Goal: Task Accomplishment & Management: Complete application form

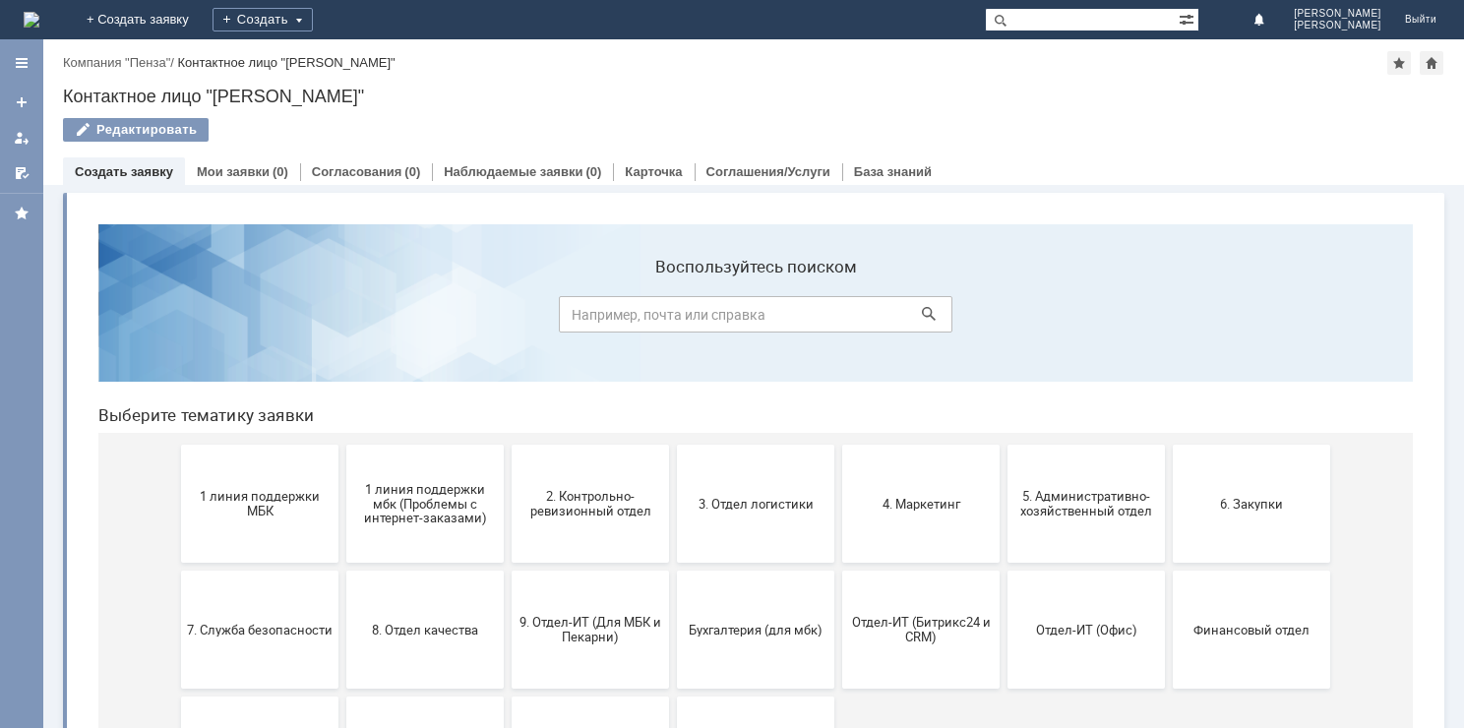
click at [1031, 472] on button "5. Административно-хозяйственный отдел" at bounding box center [1086, 504] width 157 height 118
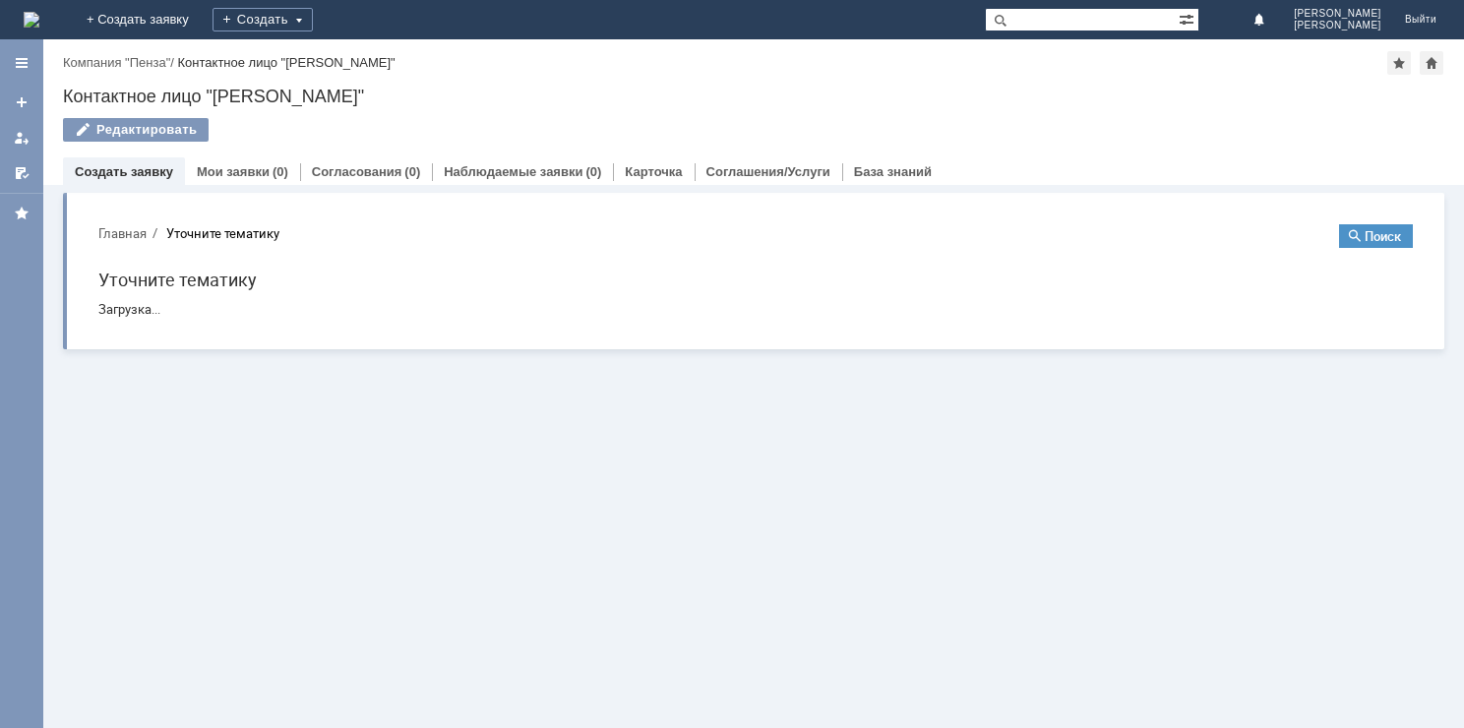
click at [249, 278] on h1 "Уточните тематику" at bounding box center [755, 280] width 1315 height 29
click at [161, 171] on link "Создать заявку" at bounding box center [124, 171] width 98 height 15
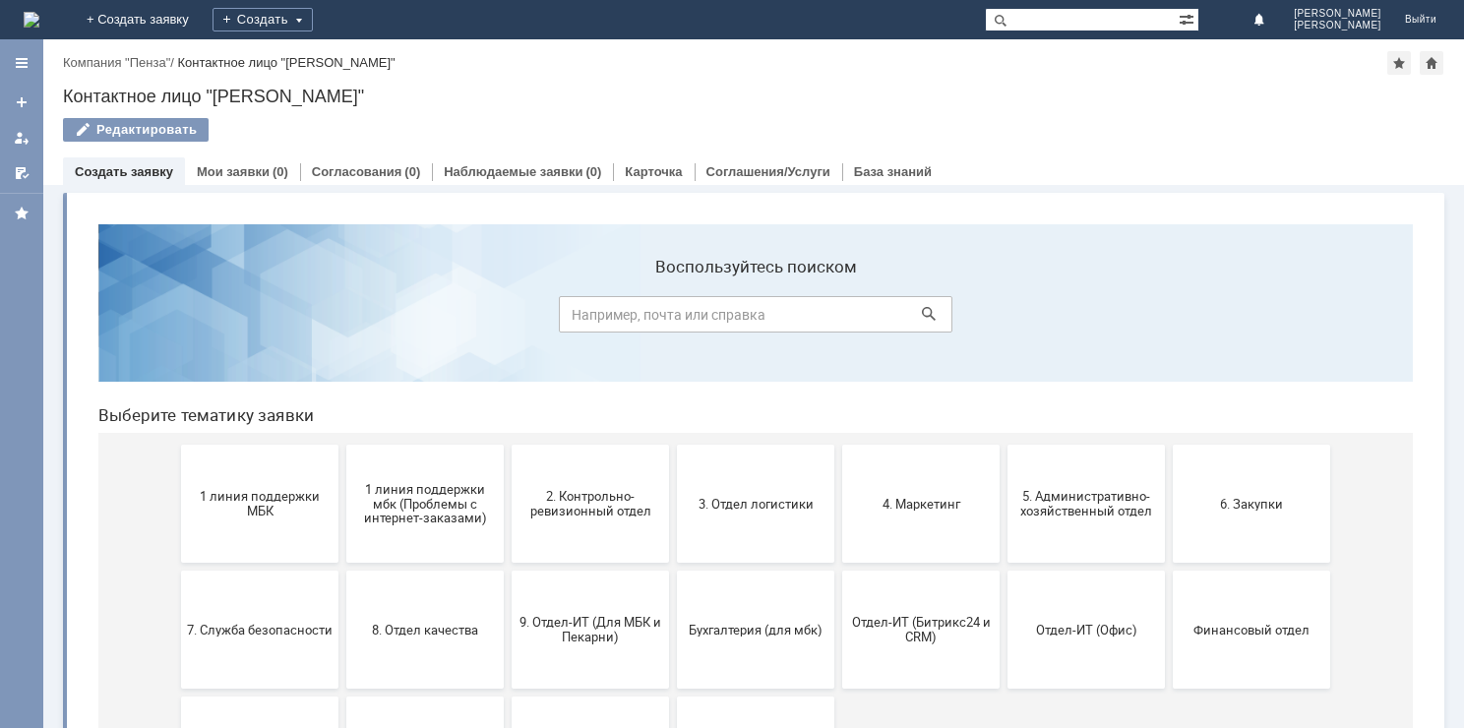
click at [166, 176] on link "Создать заявку" at bounding box center [124, 171] width 98 height 15
click at [1027, 531] on button "5. Административно-хозяйственный отдел" at bounding box center [1086, 504] width 157 height 118
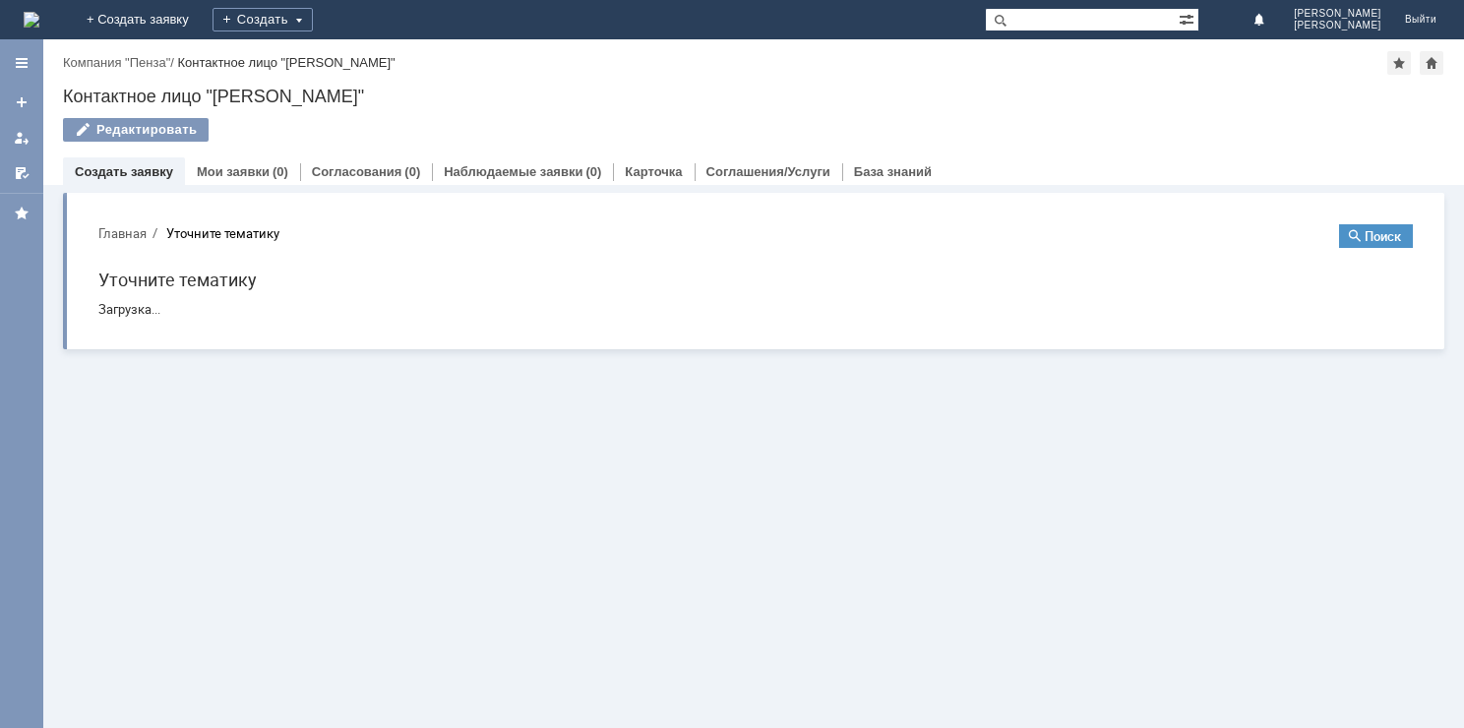
click at [131, 170] on link "Создать заявку" at bounding box center [124, 171] width 98 height 15
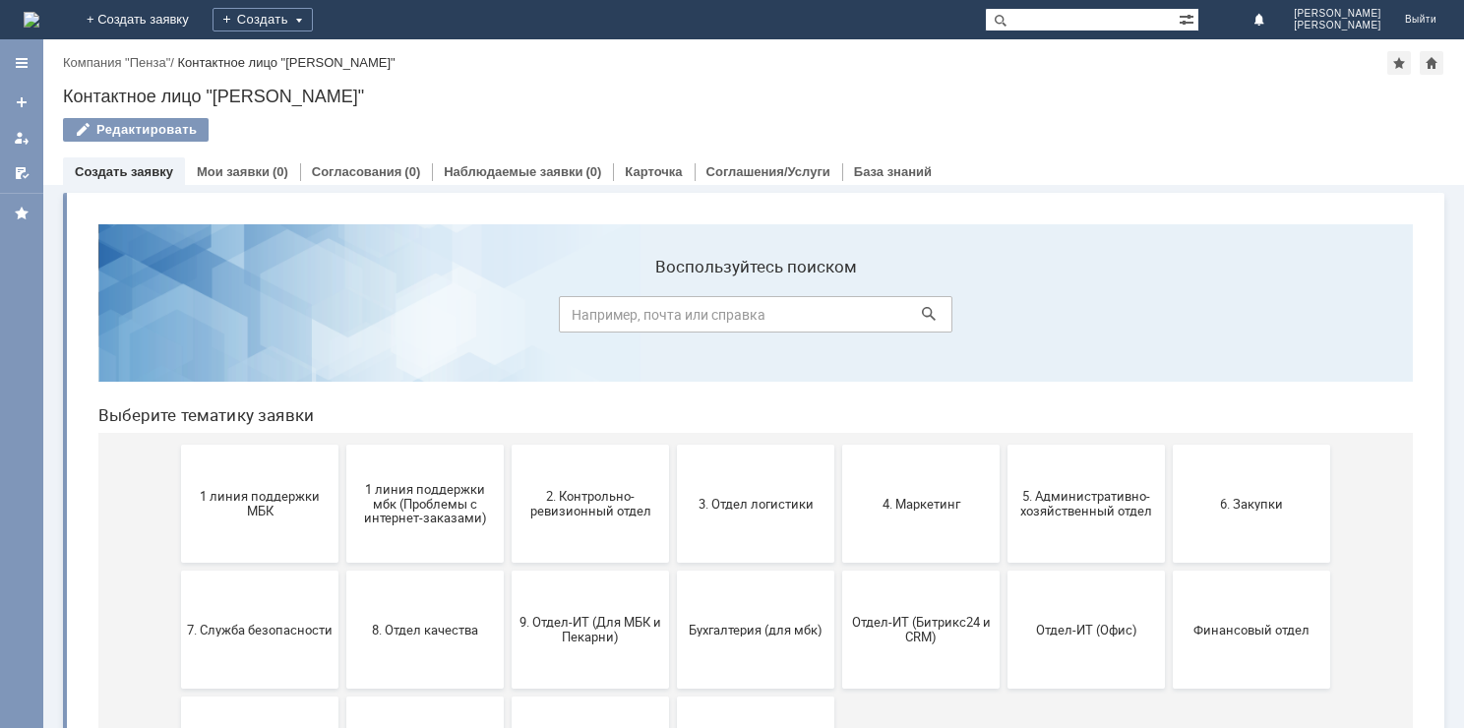
click at [143, 179] on div "Создать заявку" at bounding box center [124, 171] width 122 height 29
click at [152, 172] on link "Создать заявку" at bounding box center [124, 171] width 98 height 15
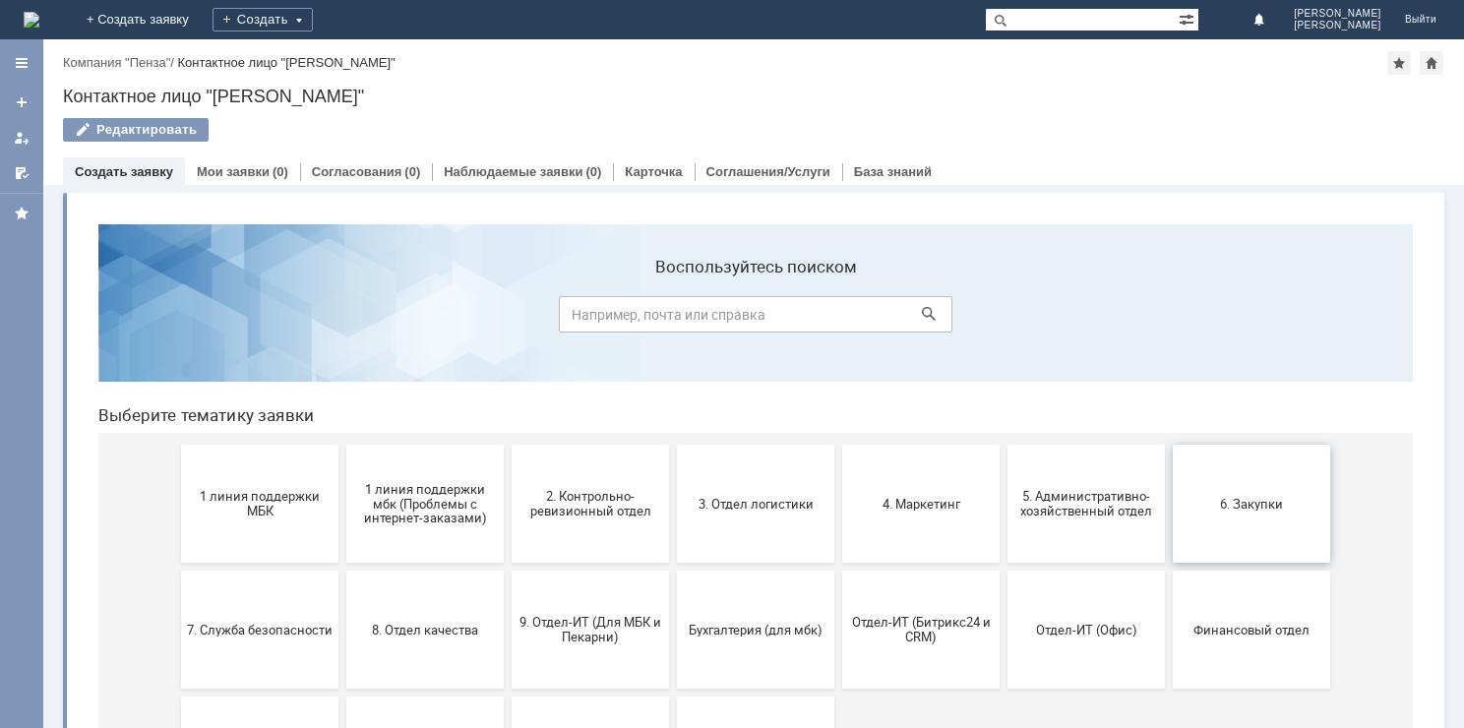
click at [1195, 524] on button "6. Закупки" at bounding box center [1251, 504] width 157 height 118
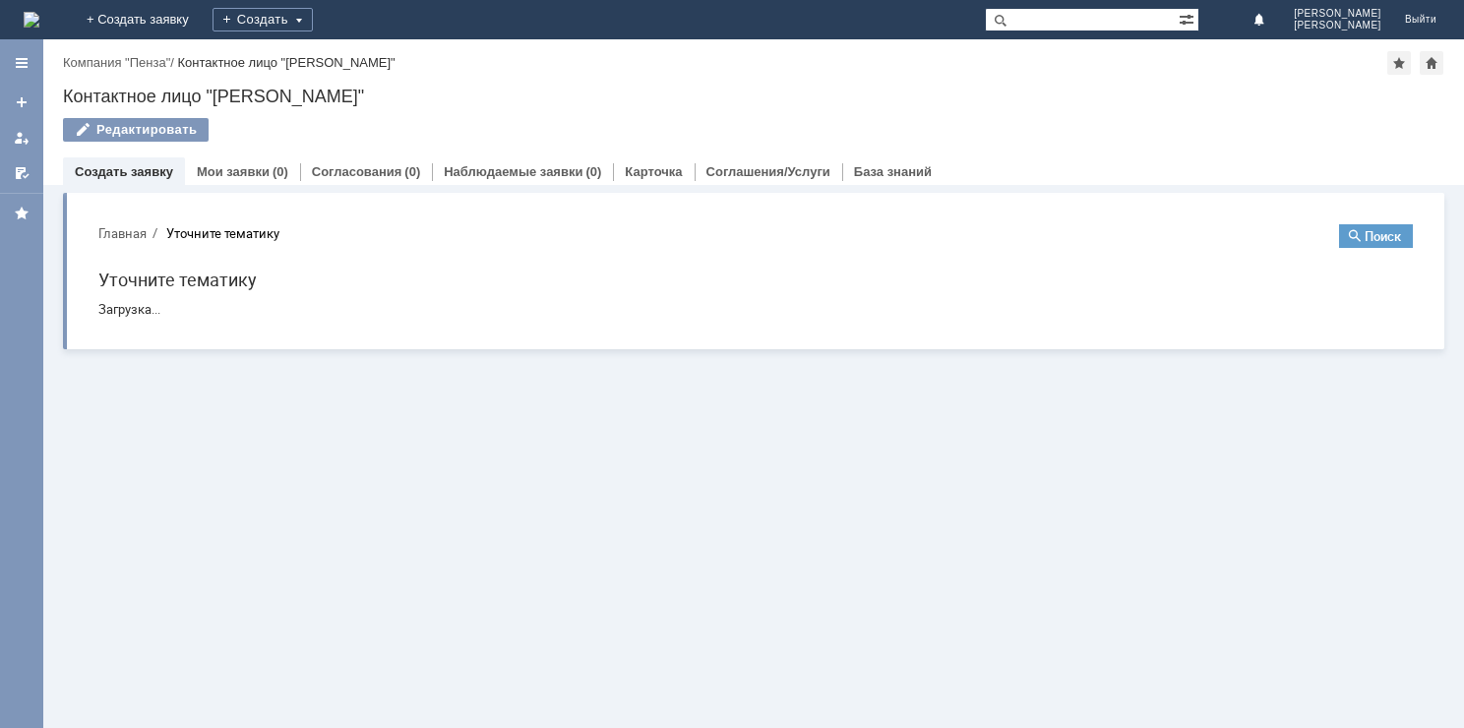
click at [1366, 240] on button "Поиск" at bounding box center [1376, 236] width 74 height 24
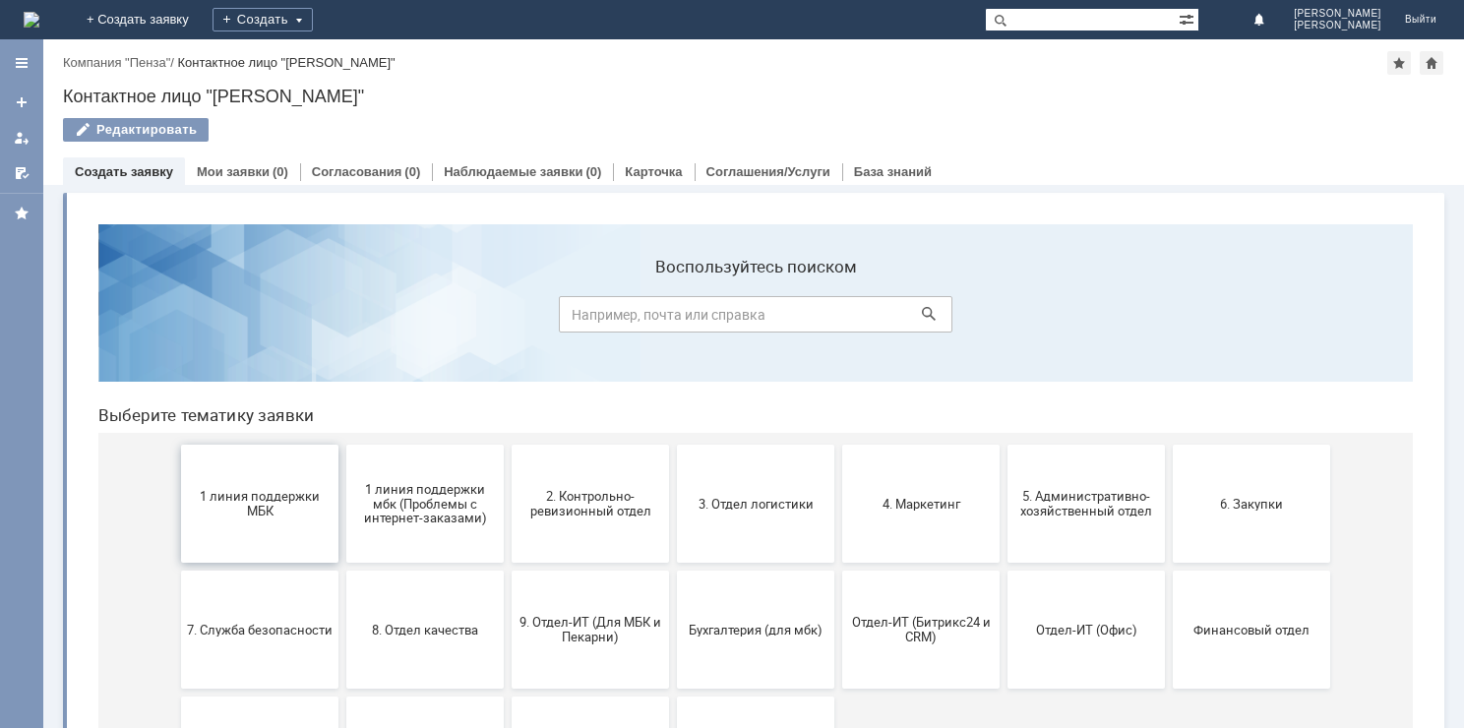
click at [313, 539] on button "1 линия поддержки МБК" at bounding box center [259, 504] width 157 height 118
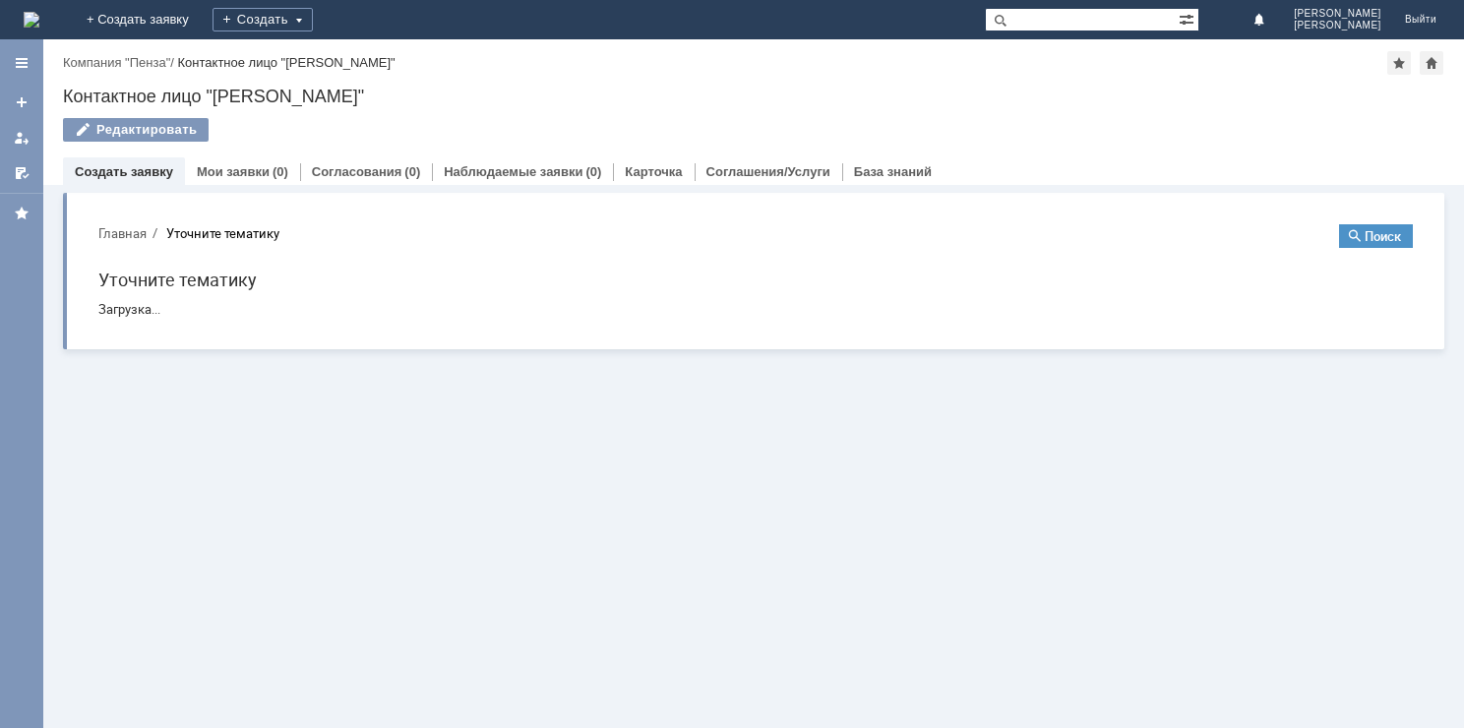
click at [152, 176] on link "Создать заявку" at bounding box center [124, 171] width 98 height 15
